Goal: Information Seeking & Learning: Learn about a topic

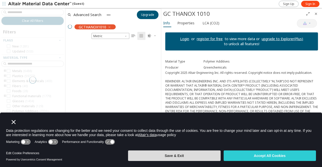
scroll to position [108, 91]
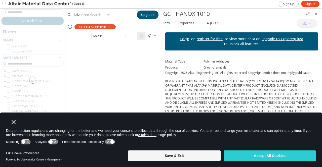
click at [13, 122] on icon "Close" at bounding box center [14, 122] width 4 height 4
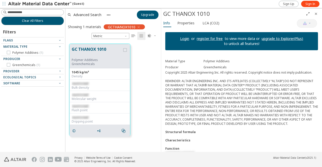
scroll to position [0, 0]
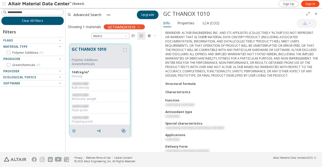
scroll to position [49, 0]
